Goal: Information Seeking & Learning: Understand process/instructions

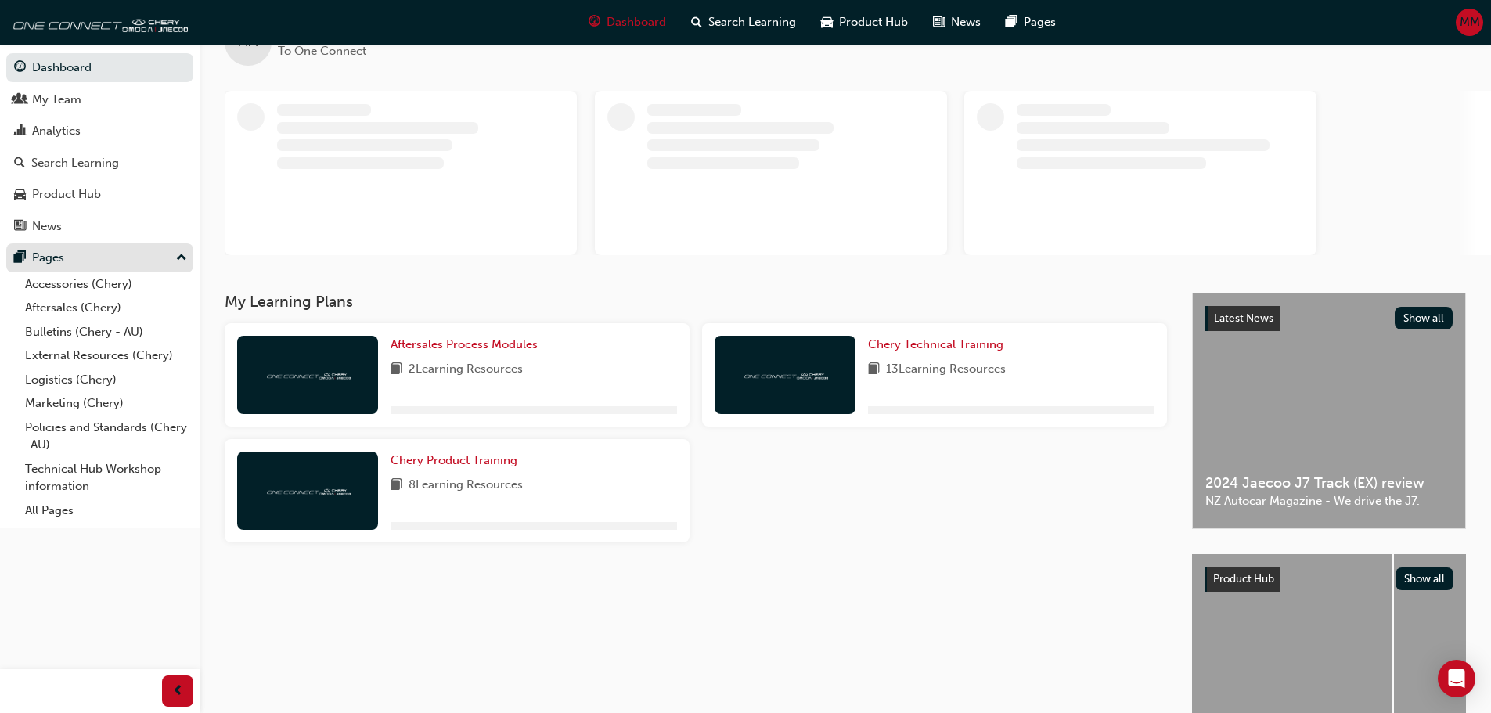
scroll to position [157, 0]
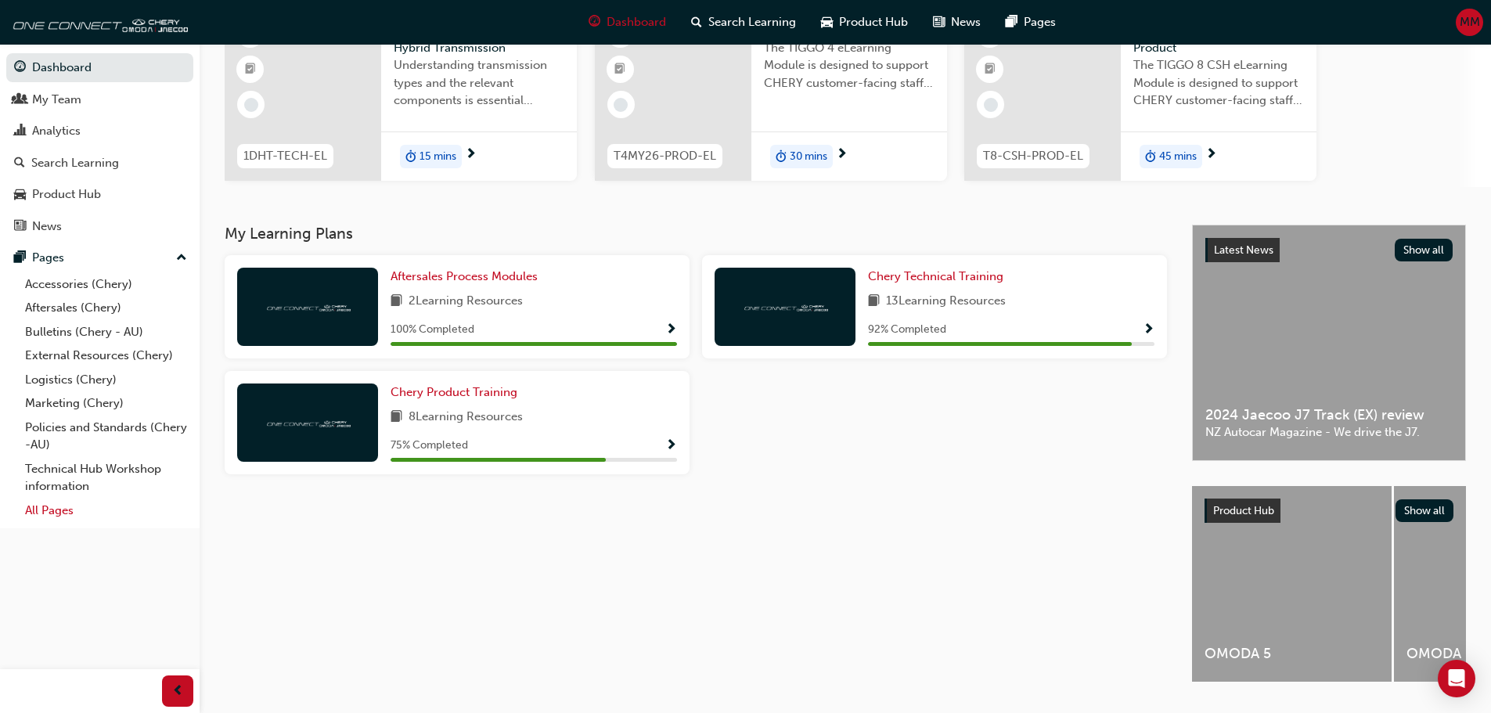
click at [59, 515] on link "All Pages" at bounding box center [106, 511] width 175 height 24
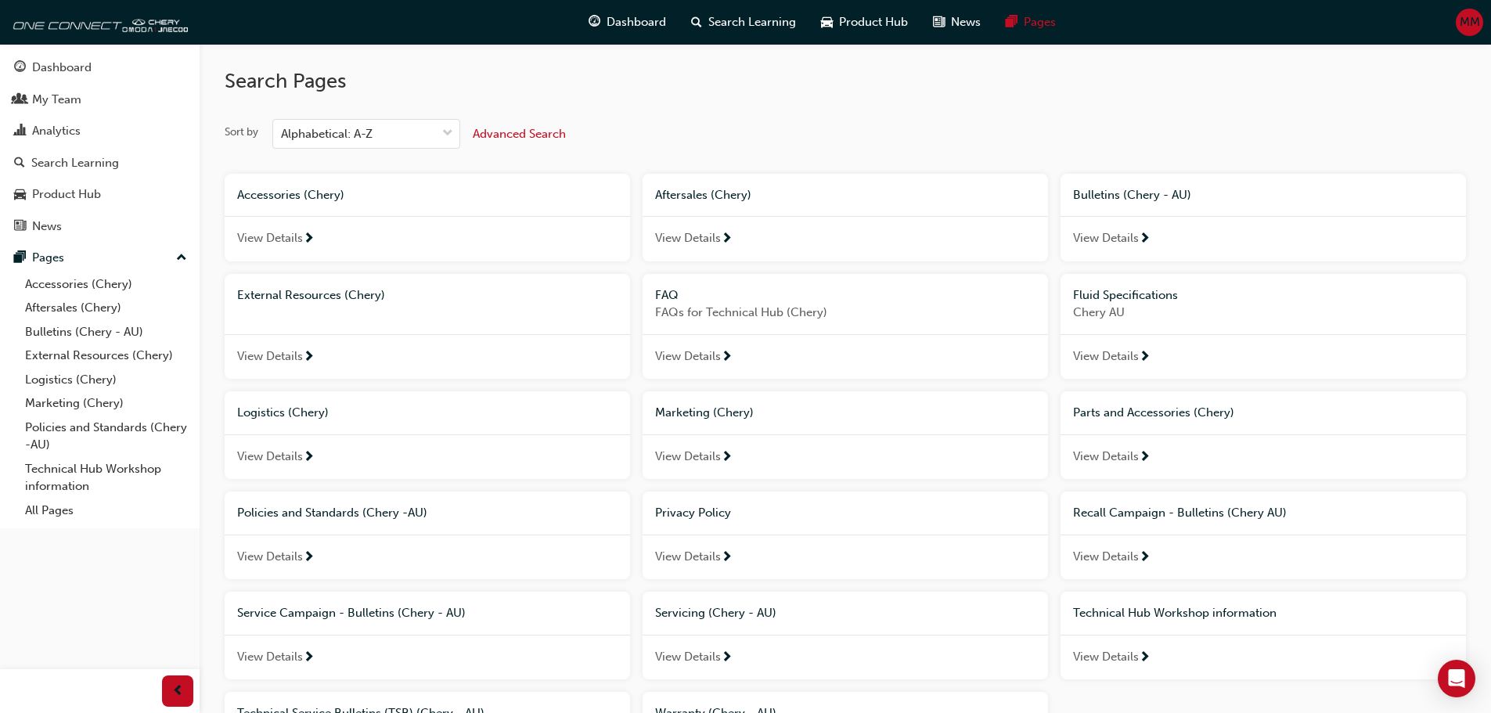
click at [683, 348] on span "View Details" at bounding box center [688, 357] width 66 height 18
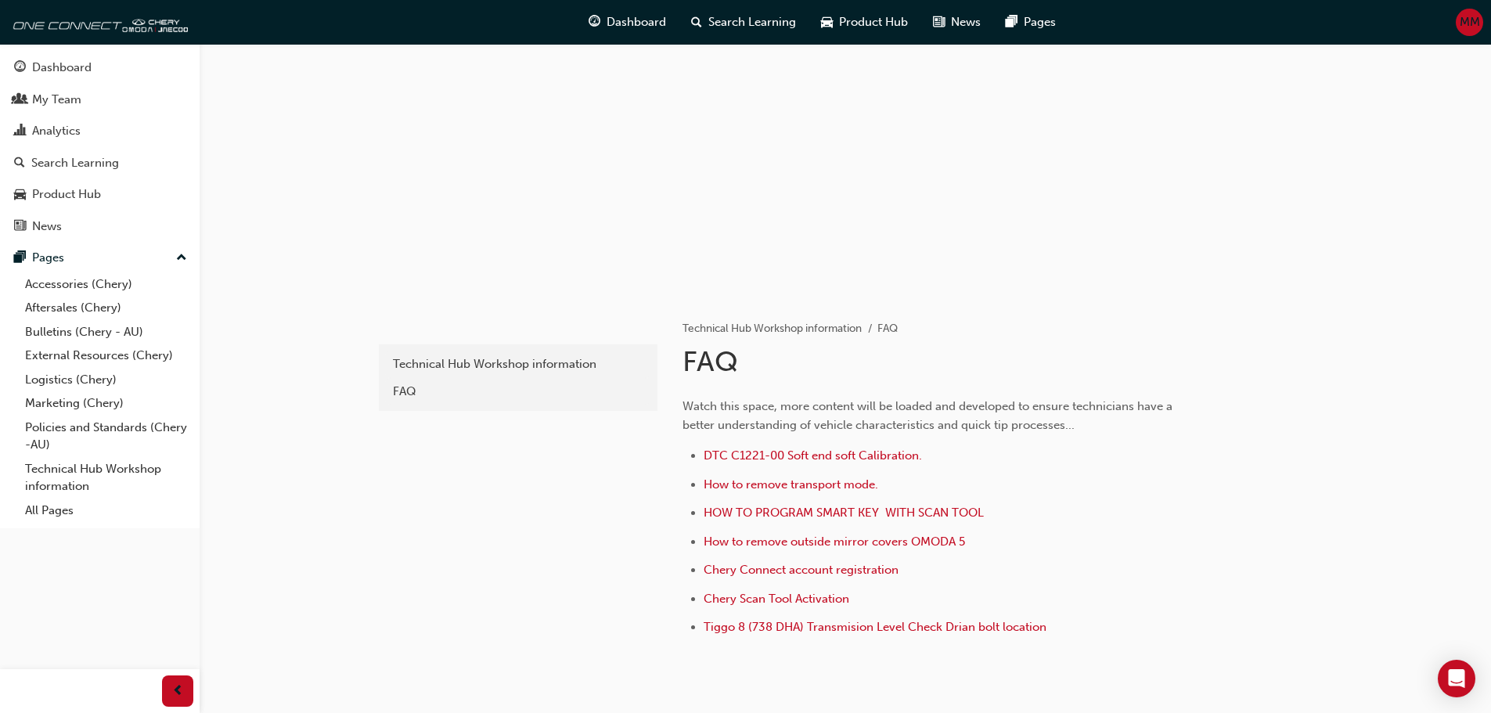
scroll to position [141, 0]
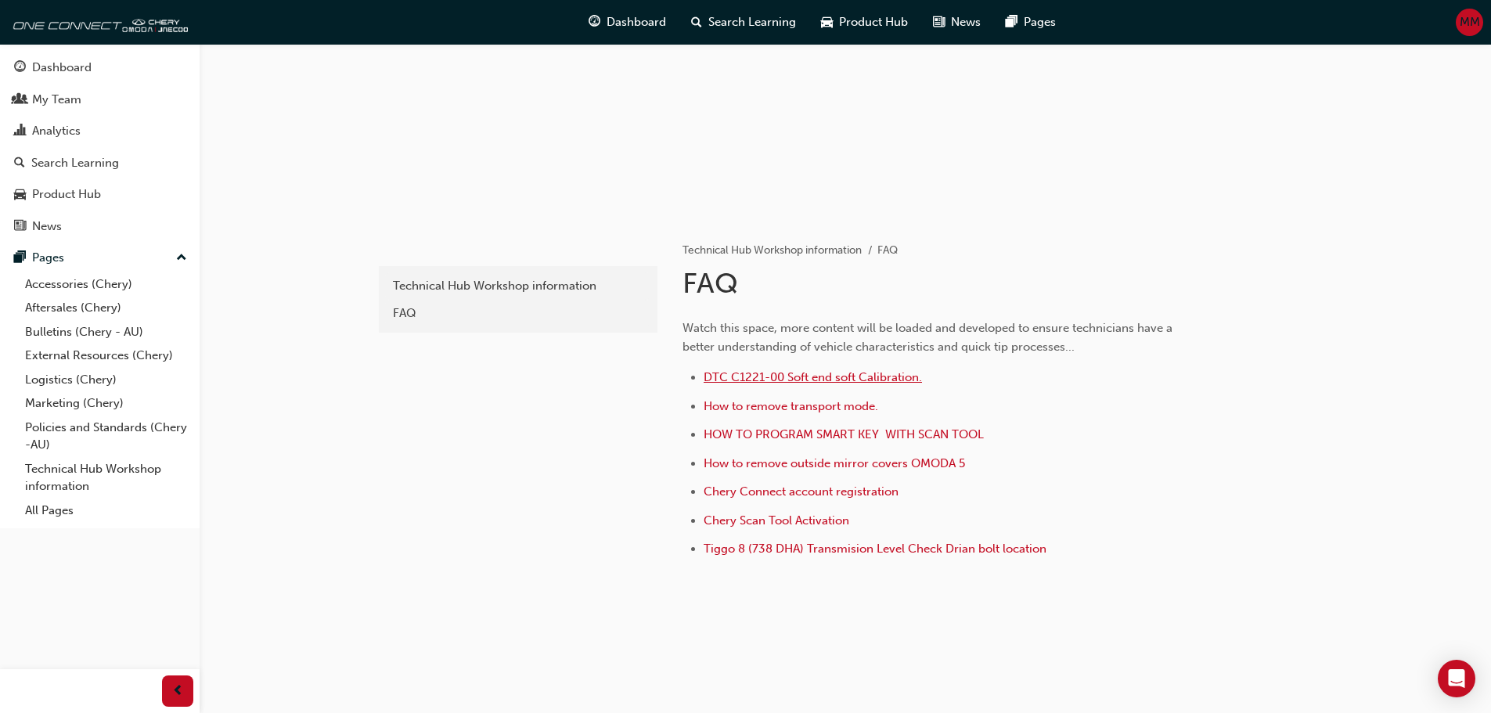
click at [784, 380] on span "DTC C1221-00 Soft end soft Calibration." at bounding box center [813, 377] width 218 height 14
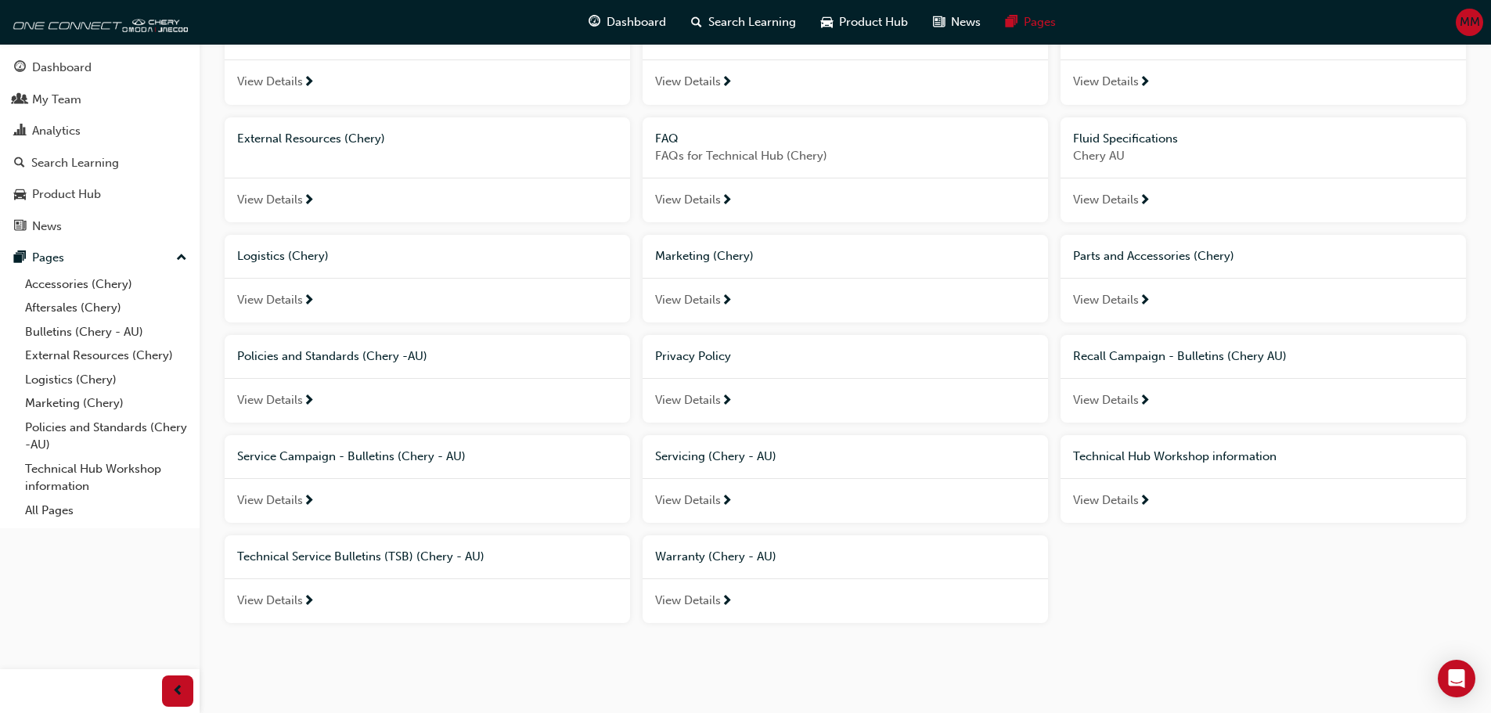
scroll to position [168, 0]
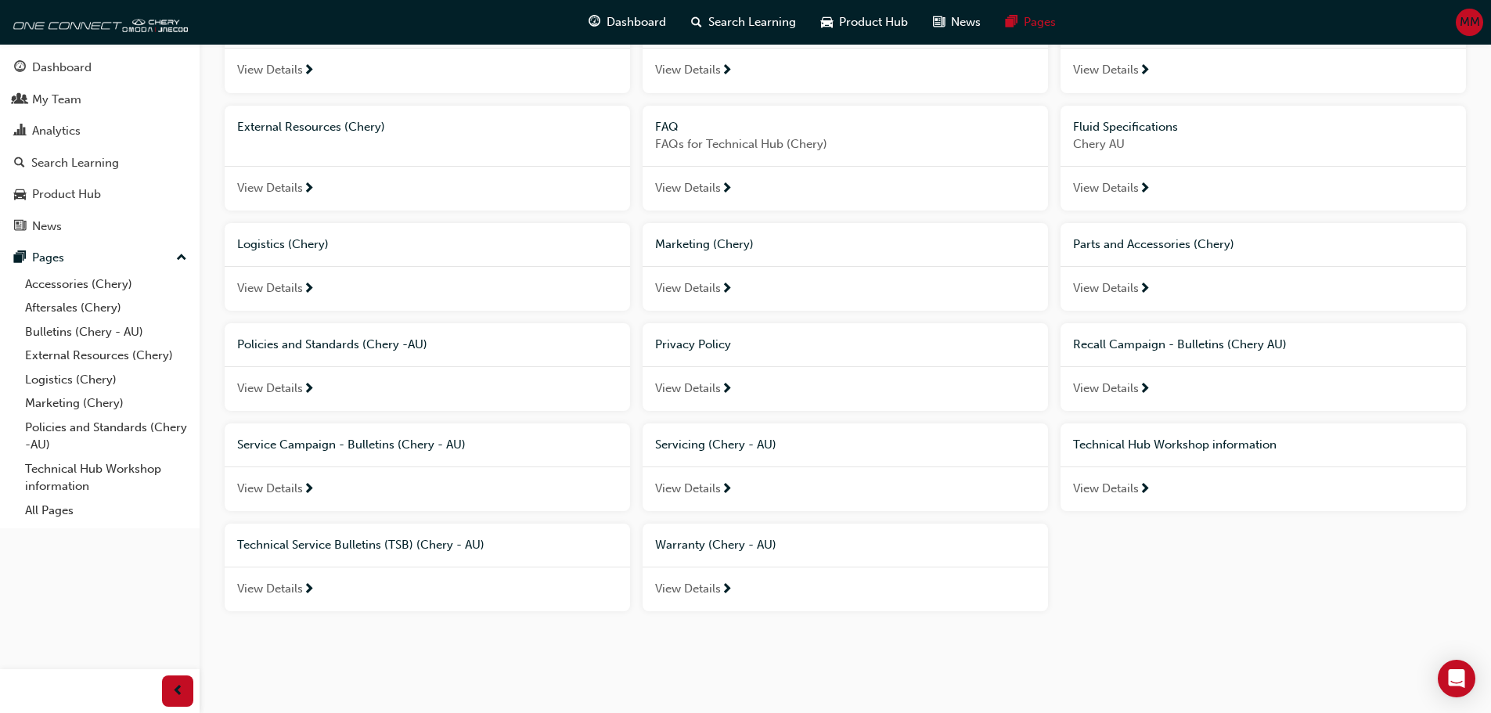
click at [1172, 445] on span "Technical Hub Workshop information" at bounding box center [1175, 445] width 204 height 14
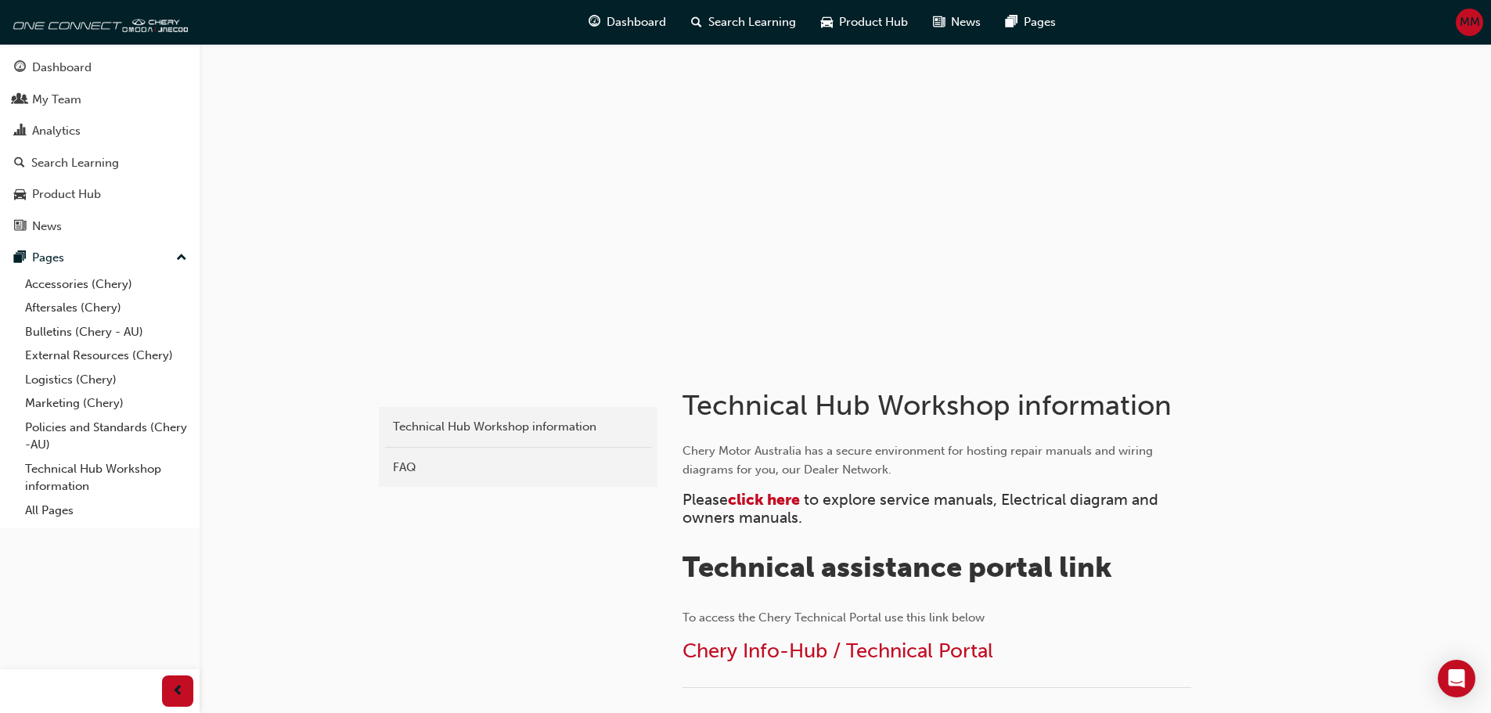
click at [416, 471] on div "FAQ" at bounding box center [518, 468] width 250 height 18
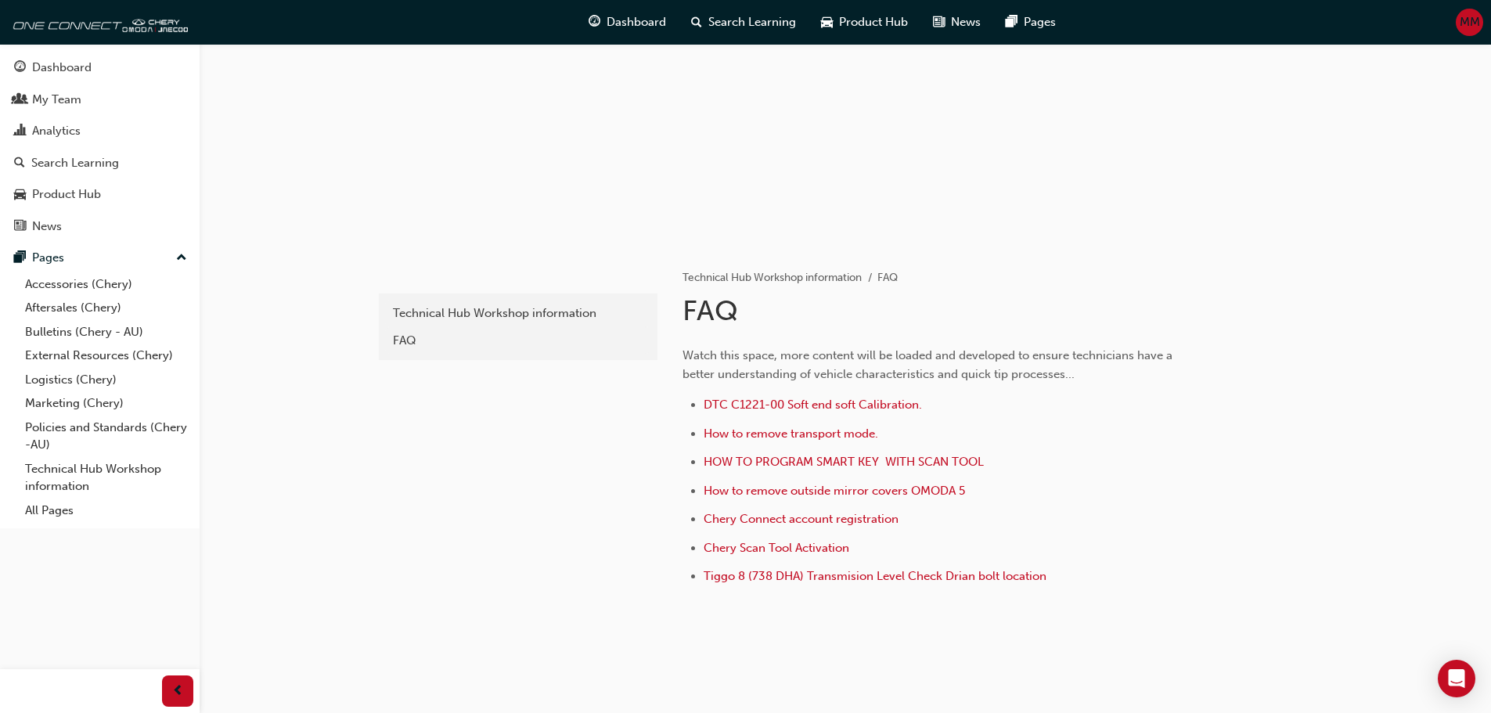
scroll to position [141, 0]
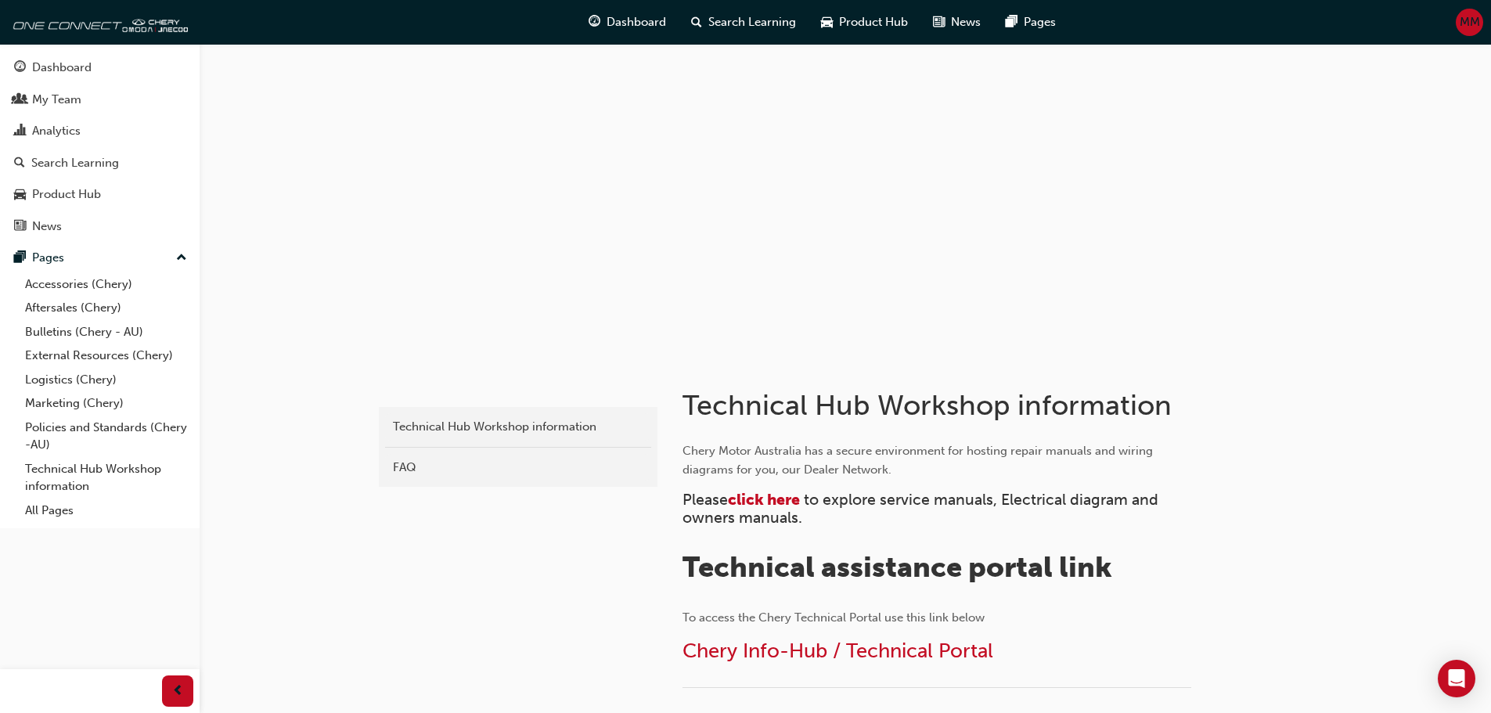
scroll to position [168, 0]
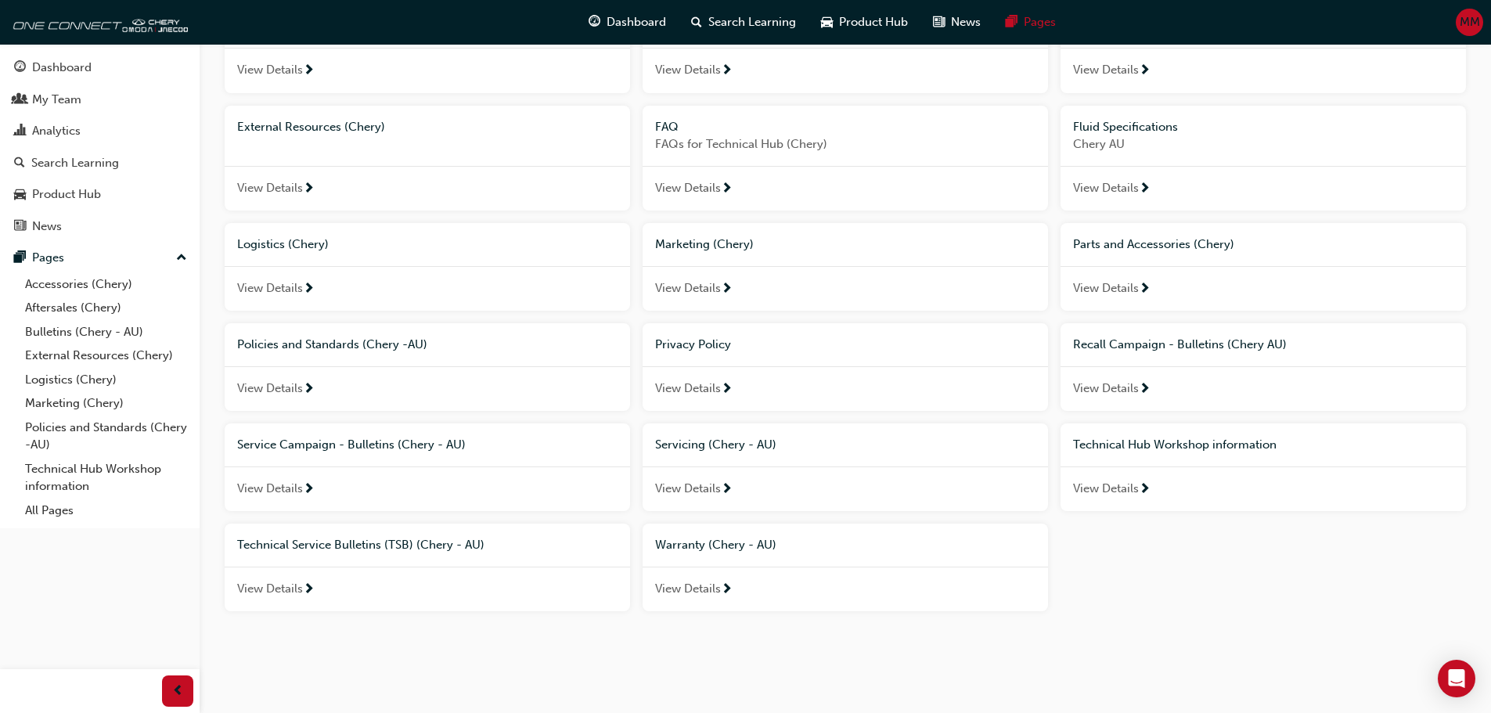
click at [693, 387] on span "View Details" at bounding box center [688, 389] width 66 height 18
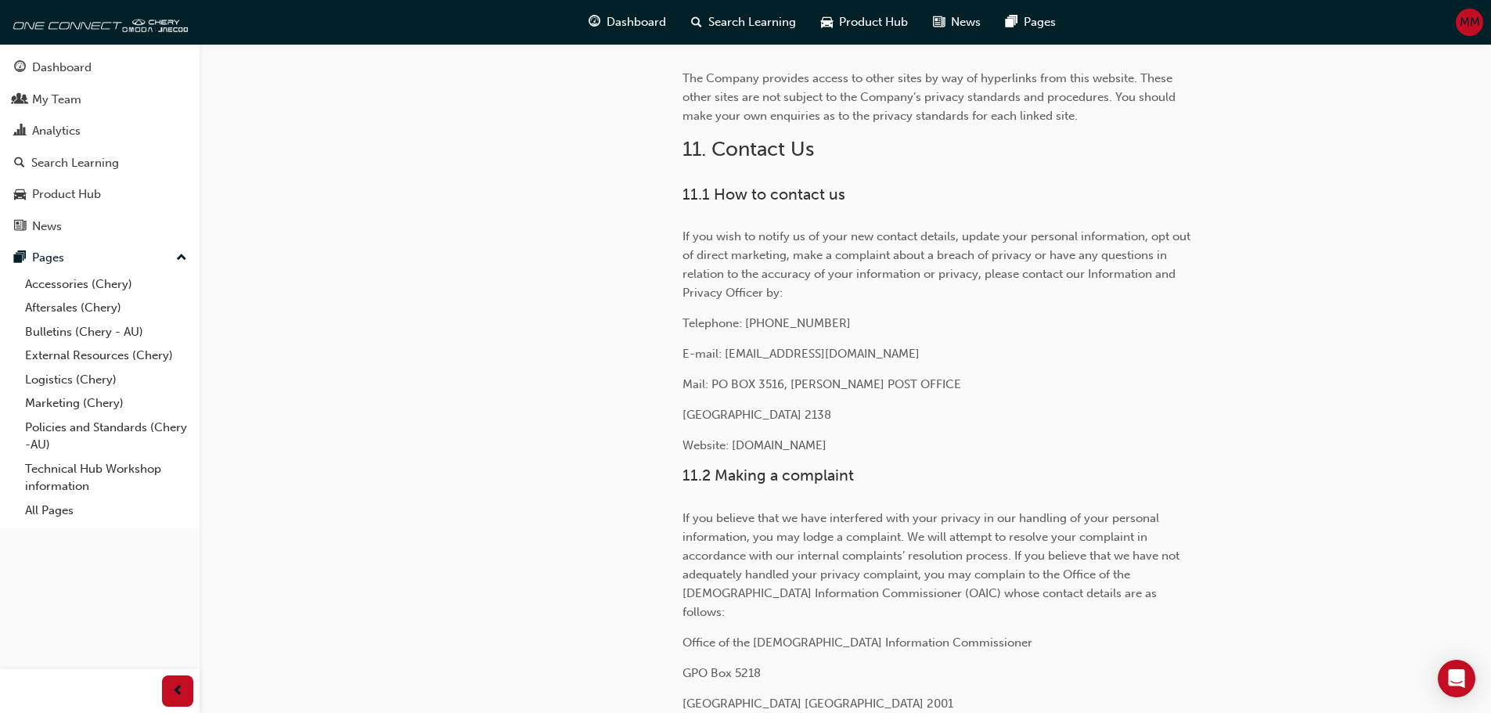
scroll to position [5233, 0]
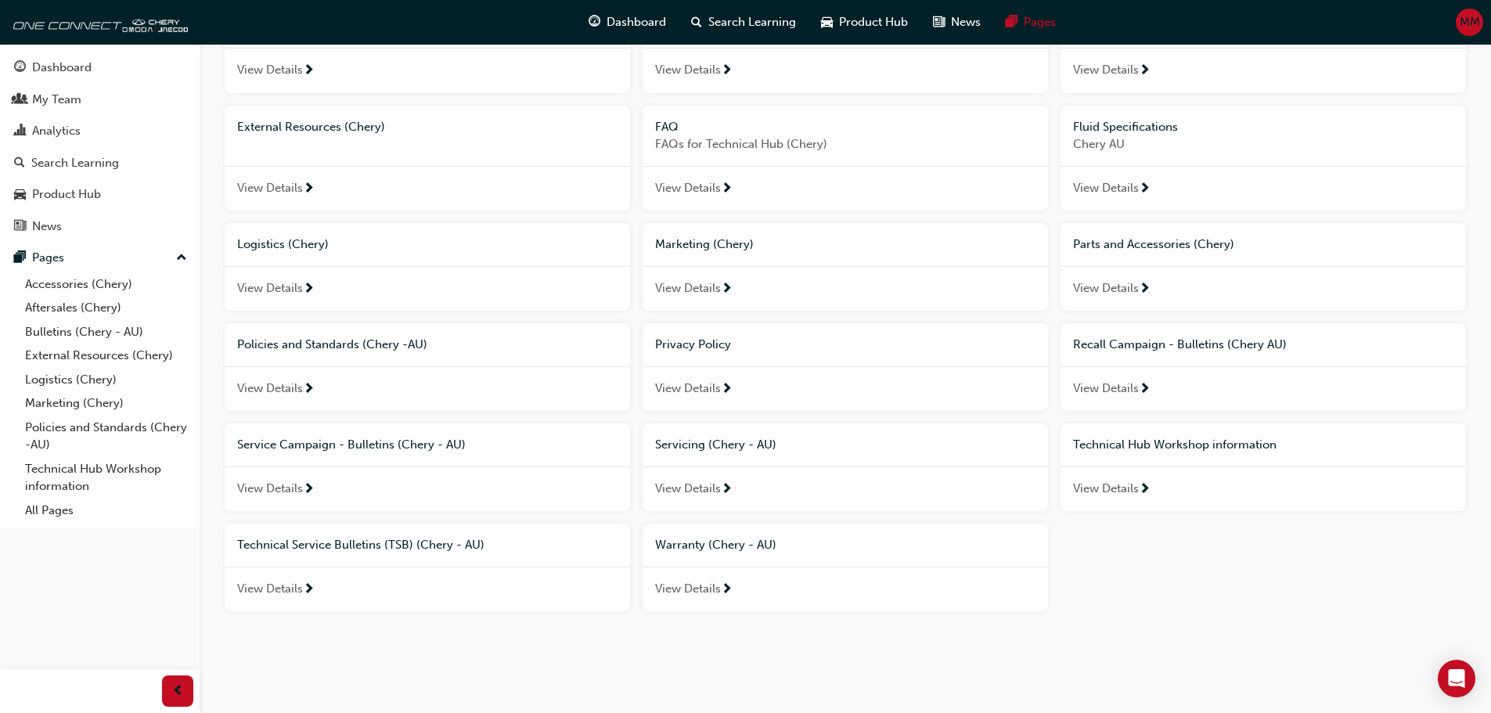
scroll to position [168, 0]
click at [316, 349] on span "Policies and Standards (Chery -AU)" at bounding box center [332, 344] width 190 height 14
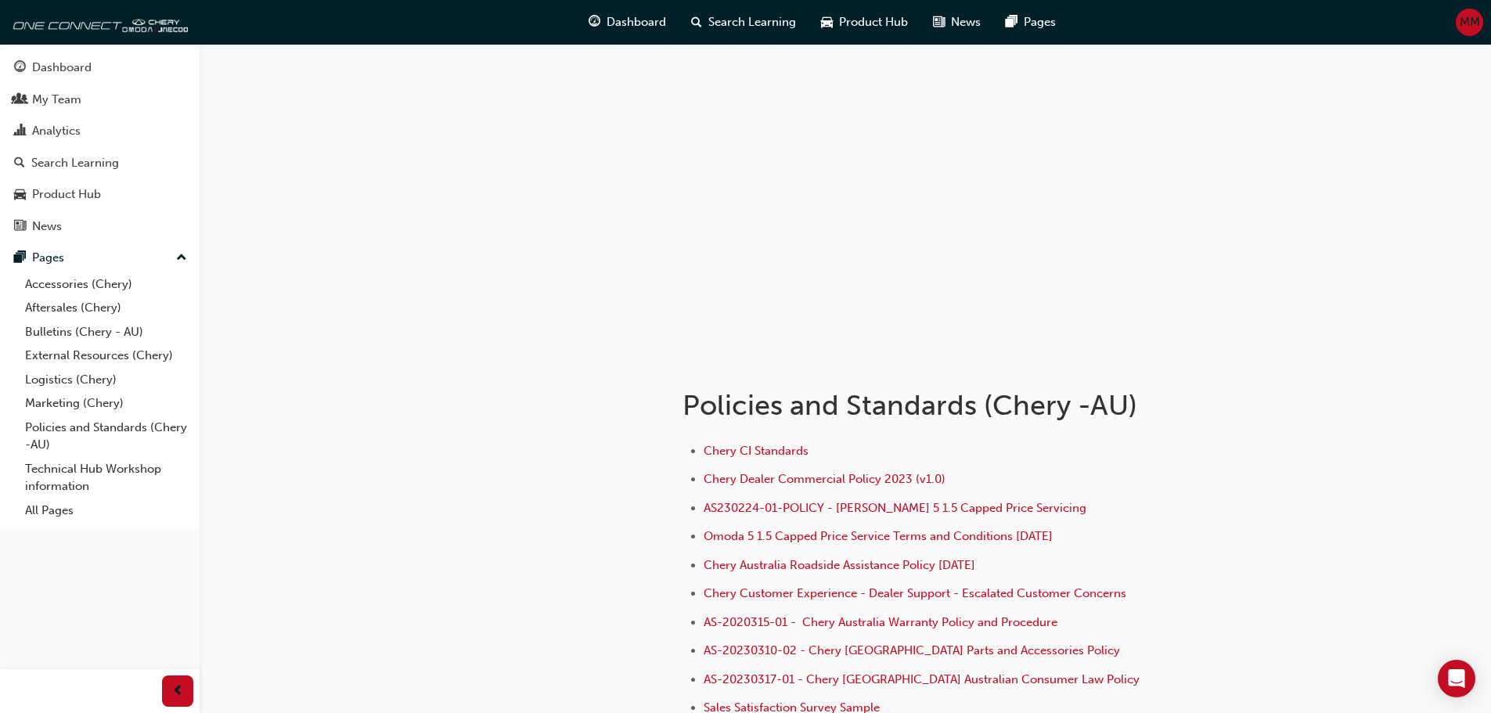
scroll to position [188, 0]
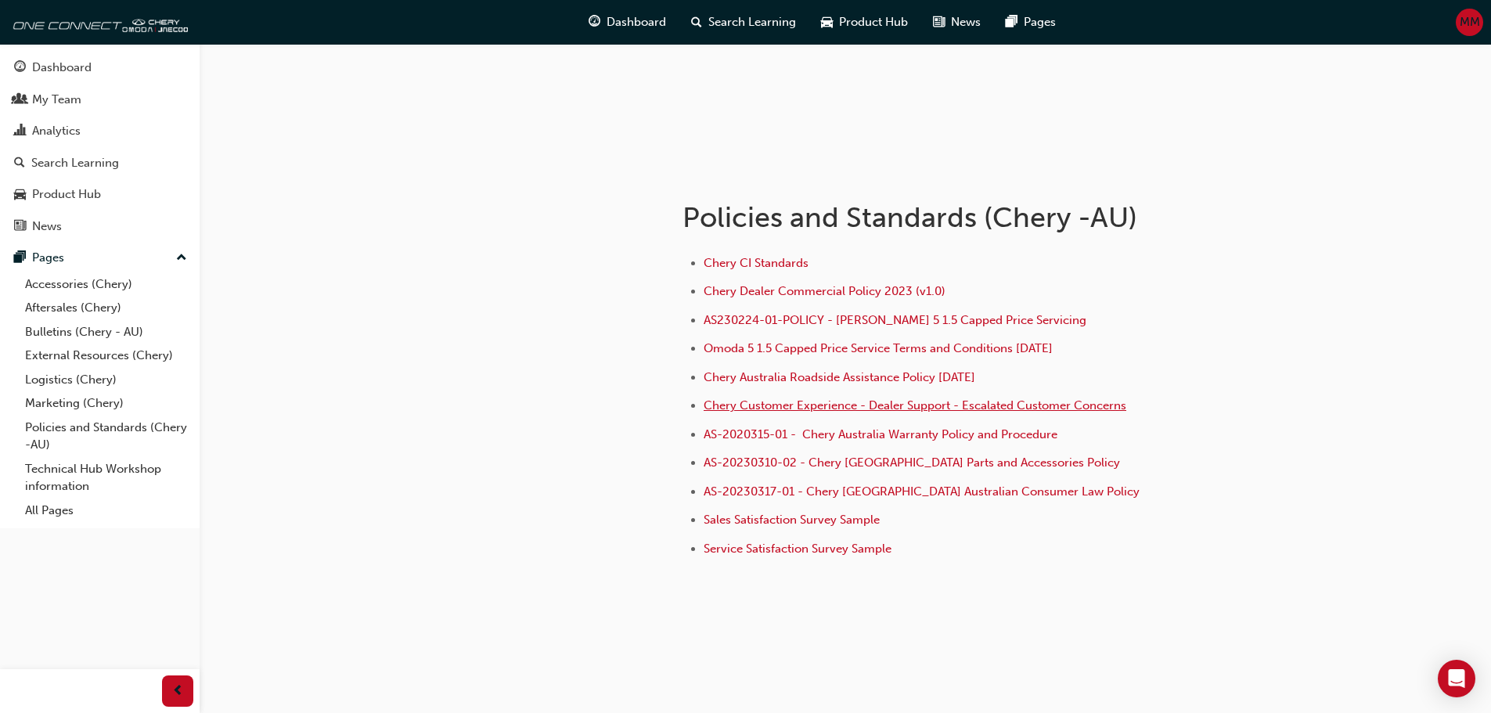
click at [845, 401] on span "Chery Customer Experience - Dealer Support - Escalated Customer Concerns" at bounding box center [915, 405] width 423 height 14
